Goal: Transaction & Acquisition: Purchase product/service

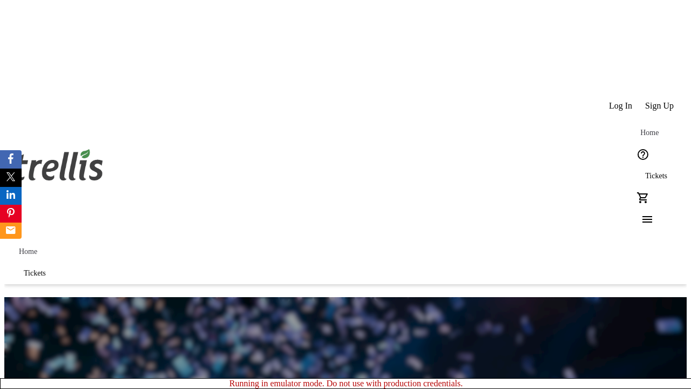
click at [645, 172] on span "Tickets" at bounding box center [656, 176] width 22 height 9
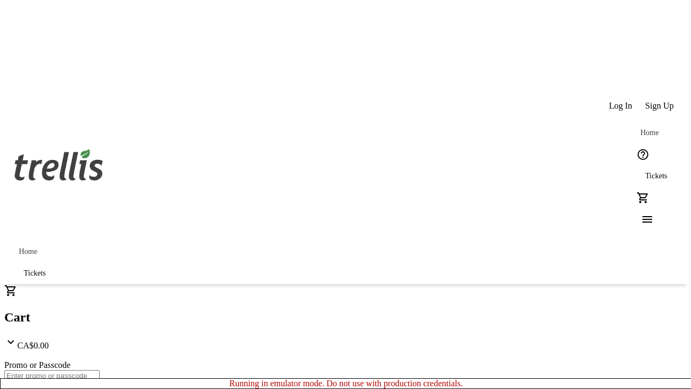
type input "1"
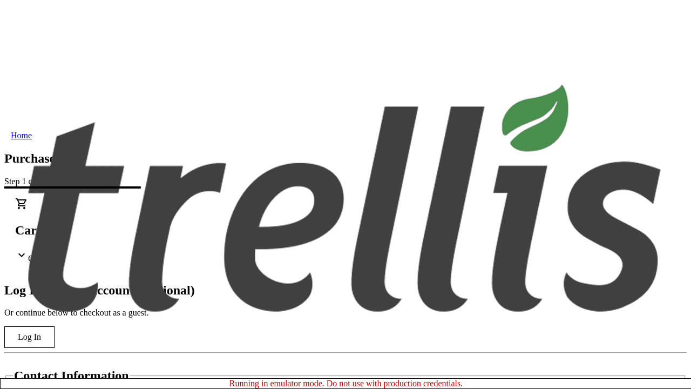
type input "[EMAIL_ADDRESS][DOMAIN_NAME]"
type input "[PERSON_NAME]"
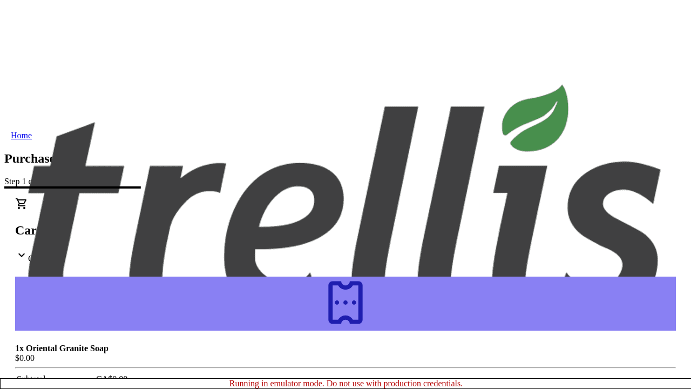
type input "Bins"
